Goal: Task Accomplishment & Management: Use online tool/utility

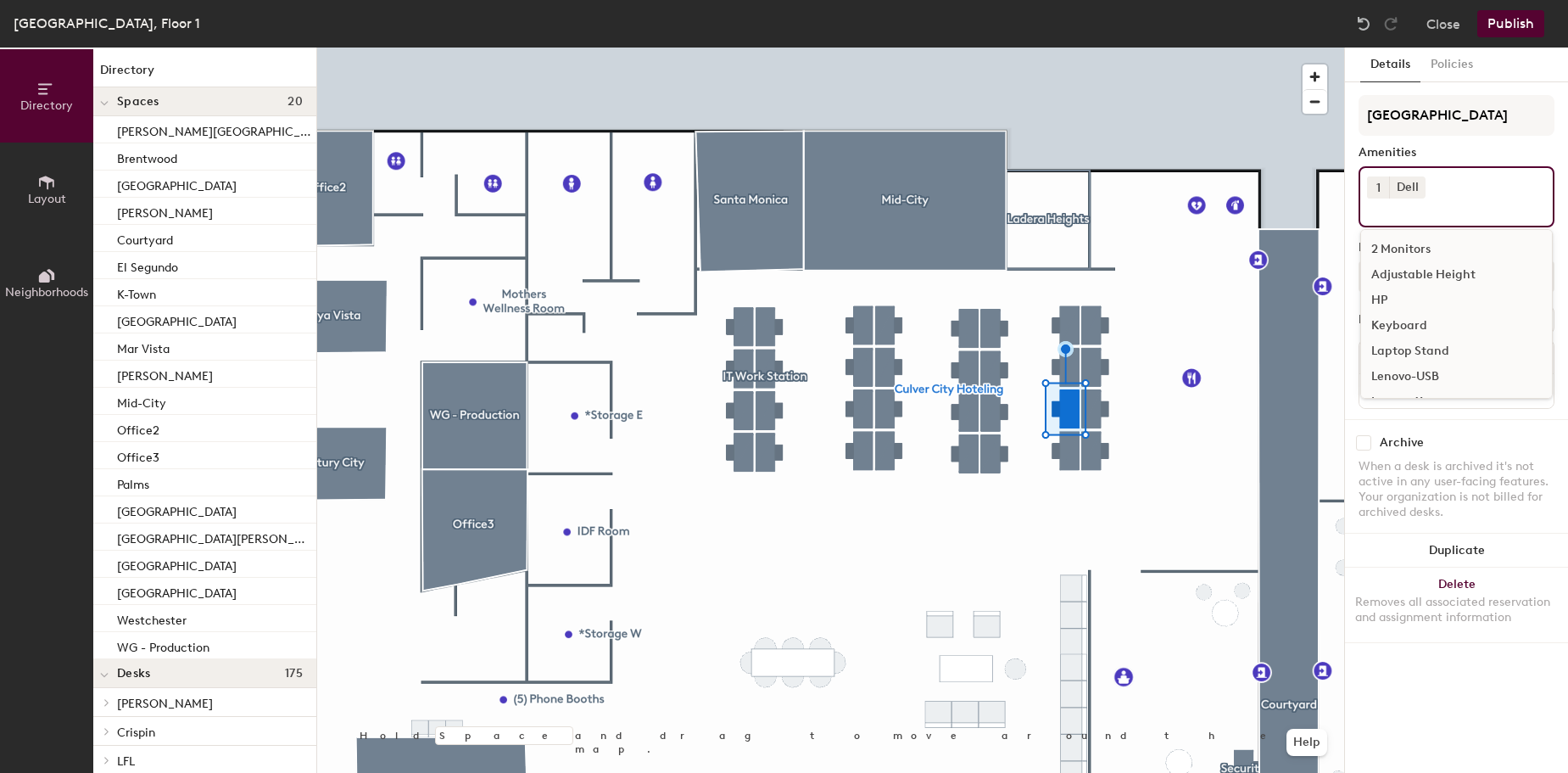
click at [1428, 319] on div "Keyboard" at bounding box center [1456, 326] width 191 height 26
click at [1401, 327] on div "Mouse" at bounding box center [1456, 328] width 191 height 26
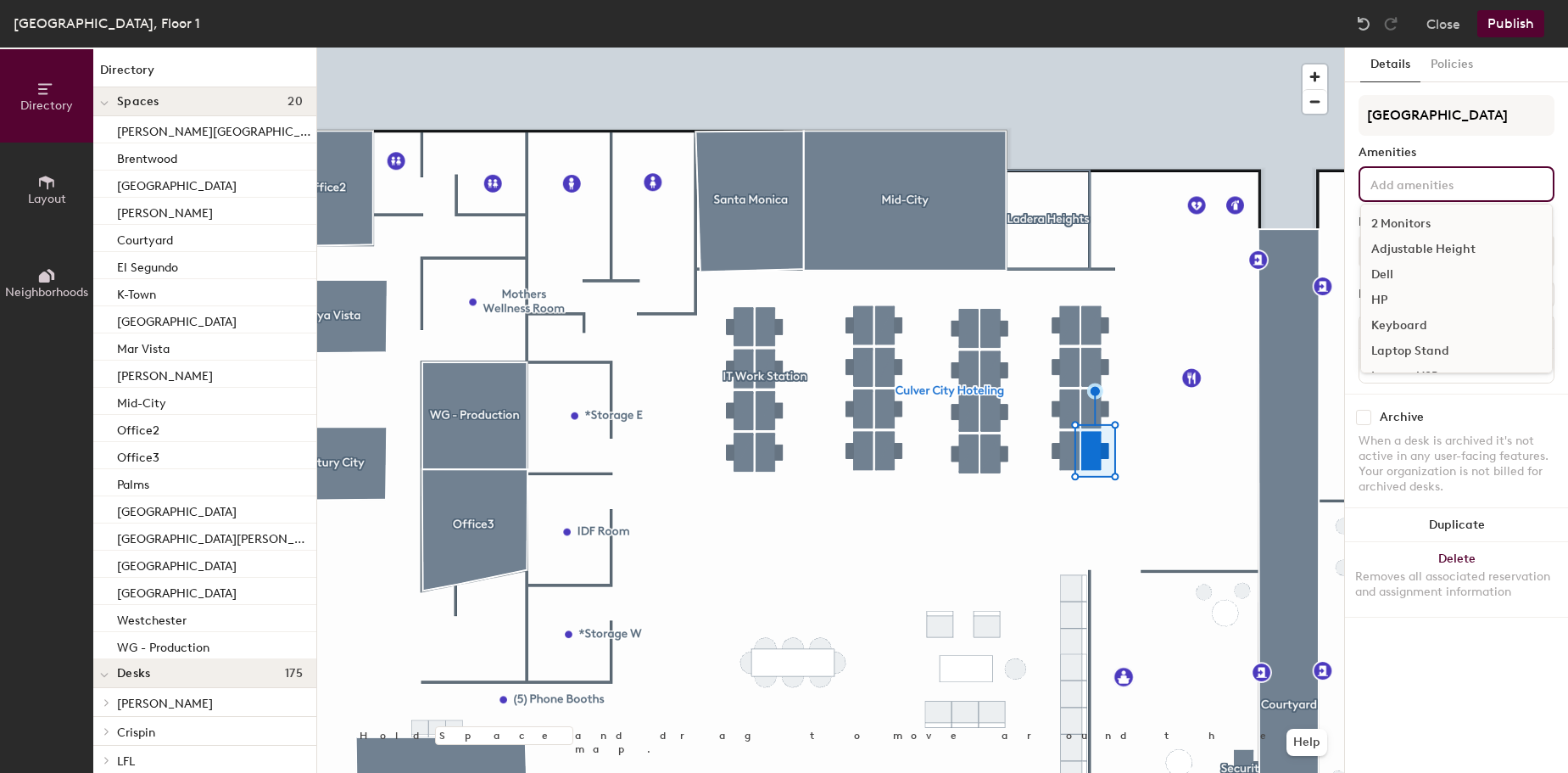
click at [1373, 190] on input at bounding box center [1443, 183] width 153 height 21
click at [1382, 262] on div "Dell" at bounding box center [1456, 275] width 191 height 26
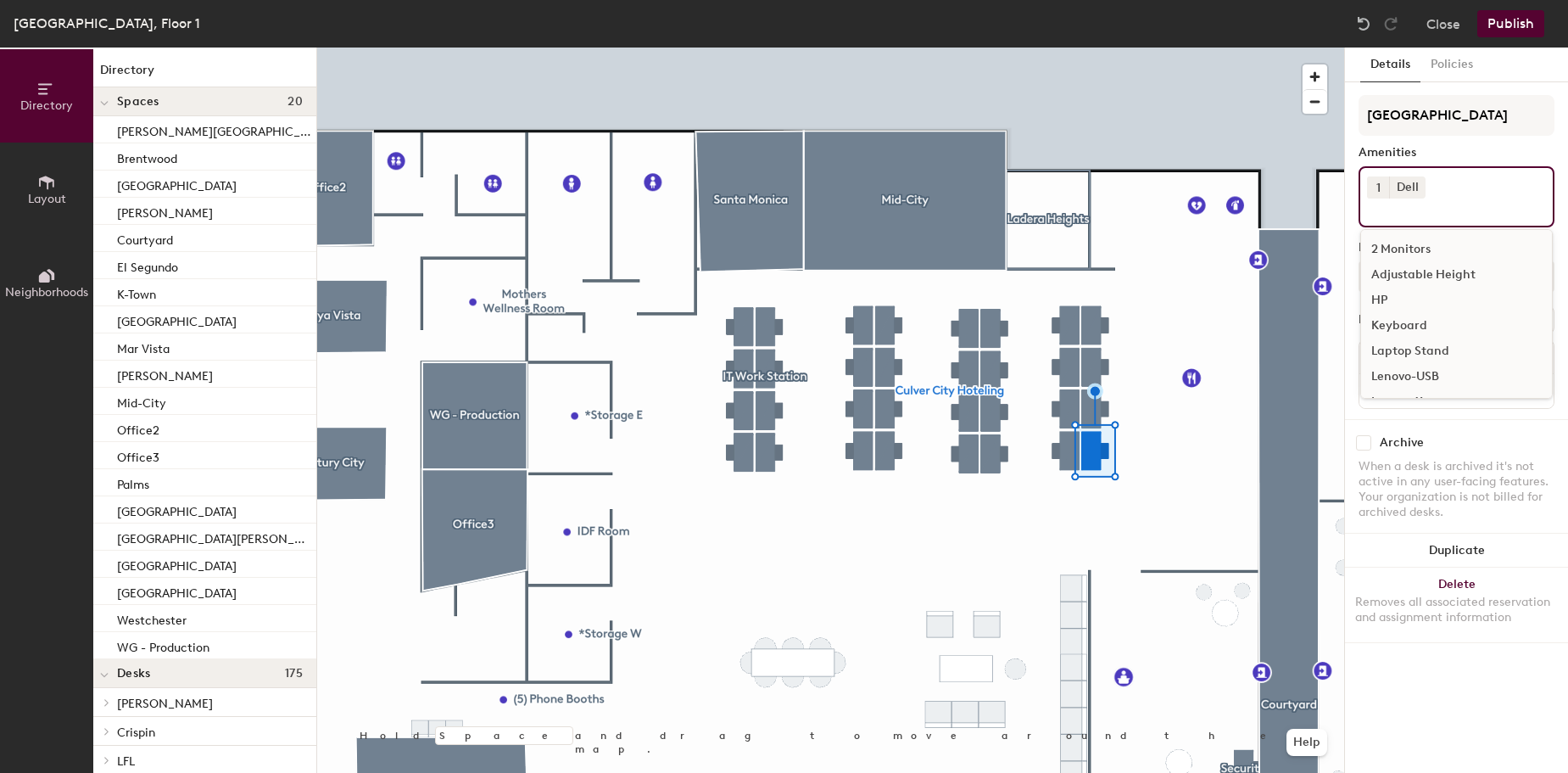
click at [1421, 325] on div "Keyboard" at bounding box center [1456, 326] width 191 height 26
click at [1405, 319] on div "Mouse" at bounding box center [1456, 328] width 191 height 26
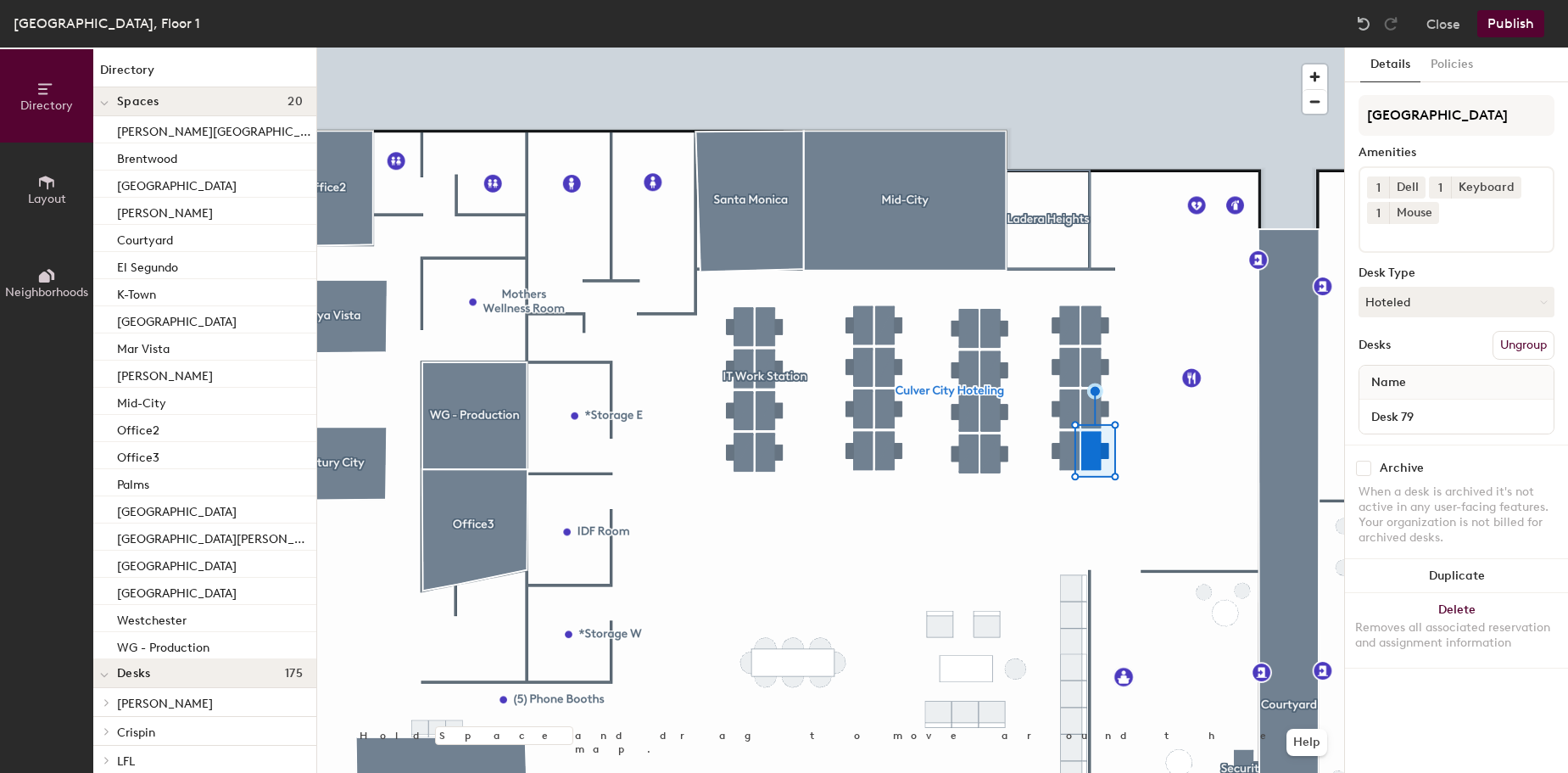
click at [1506, 33] on button "Publish" at bounding box center [1510, 23] width 67 height 27
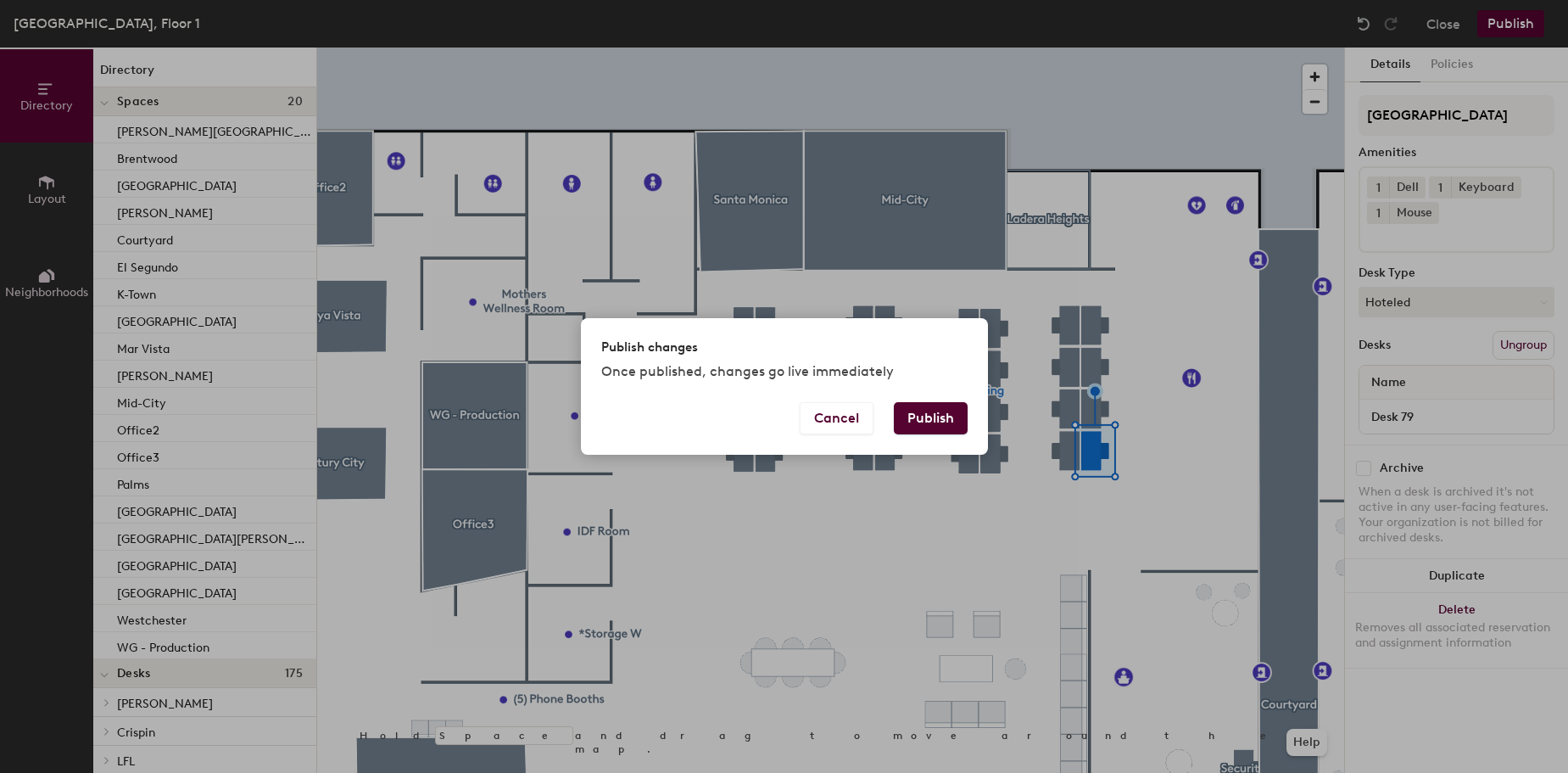
click at [928, 414] on button "Publish" at bounding box center [931, 418] width 74 height 32
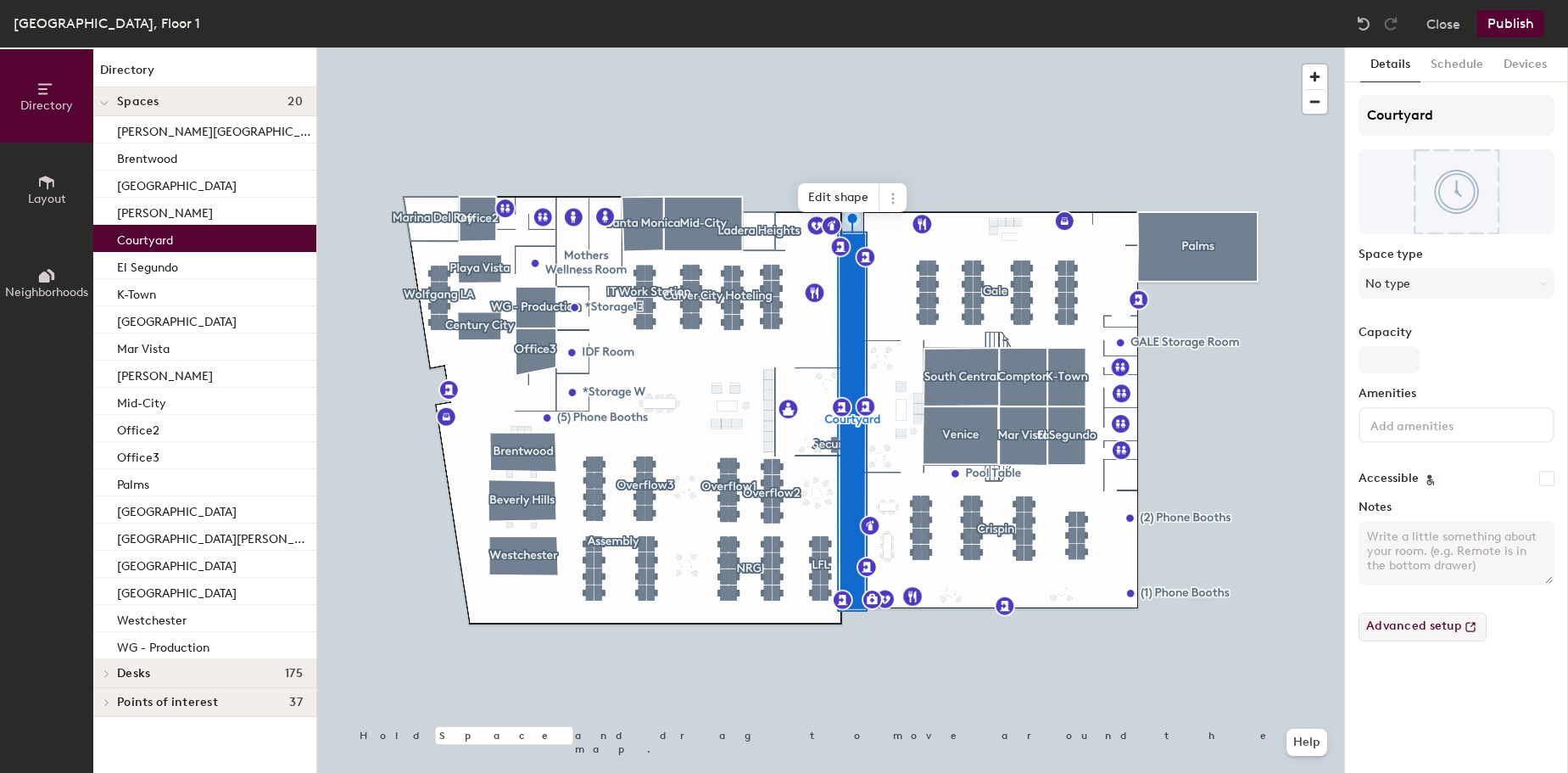
click at [1422, 629] on button "Advanced setup" at bounding box center [1422, 627] width 128 height 29
